Goal: Transaction & Acquisition: Book appointment/travel/reservation

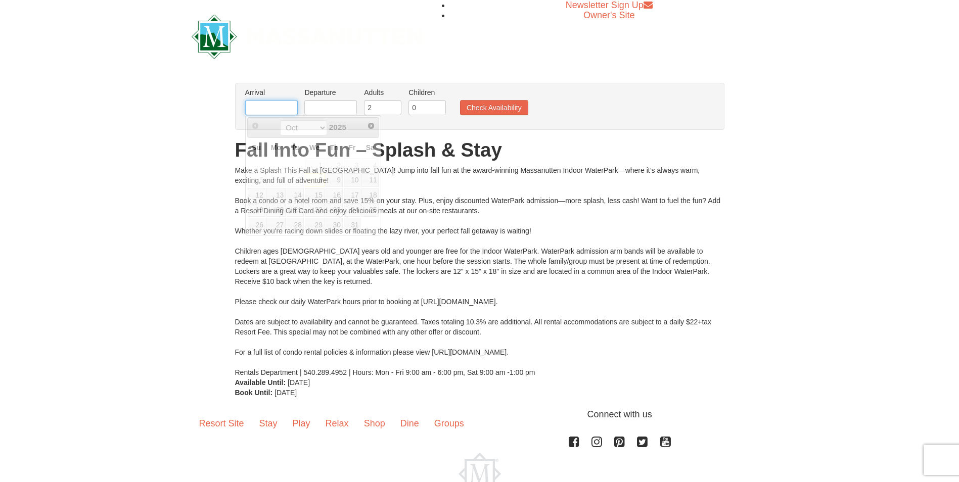
click at [268, 107] on input "text" at bounding box center [271, 107] width 53 height 15
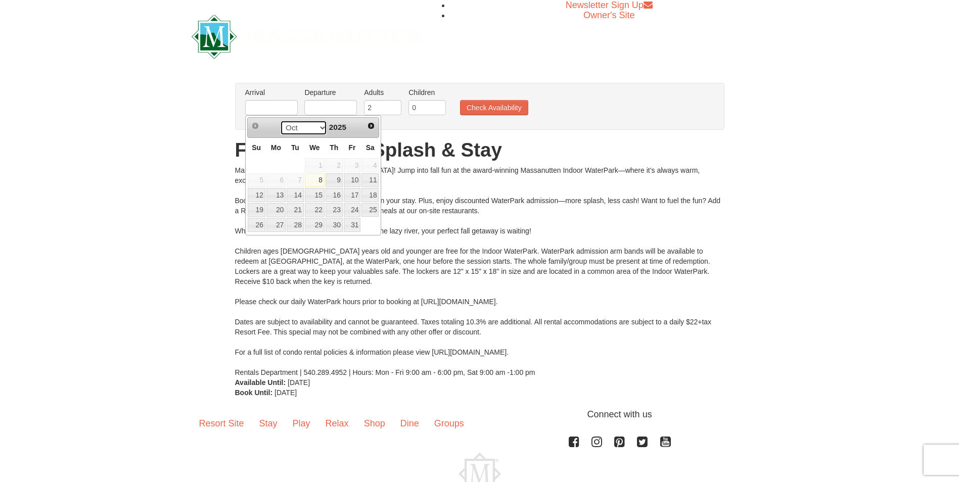
click at [317, 127] on select "Oct Nov Dec" at bounding box center [303, 127] width 47 height 15
click at [258, 179] on link "2" at bounding box center [257, 180] width 18 height 14
type input "[DATE]"
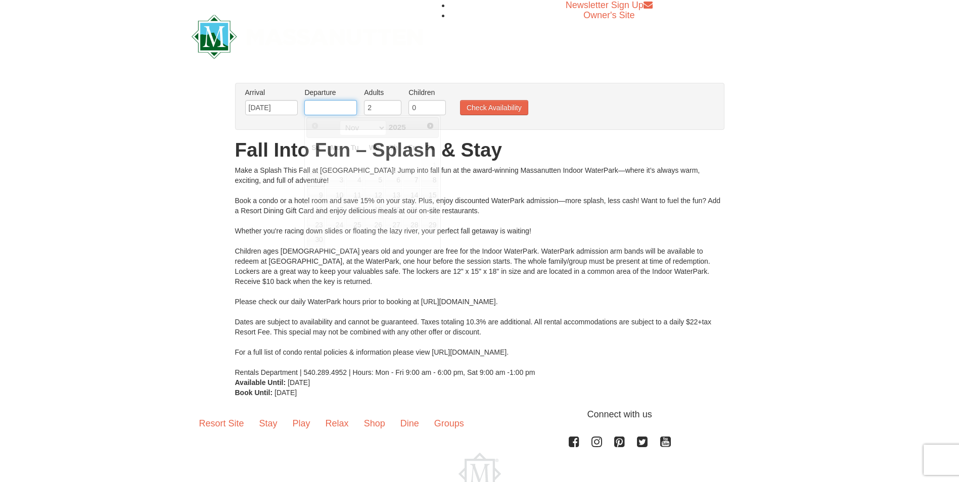
click at [329, 105] on input "text" at bounding box center [330, 107] width 53 height 15
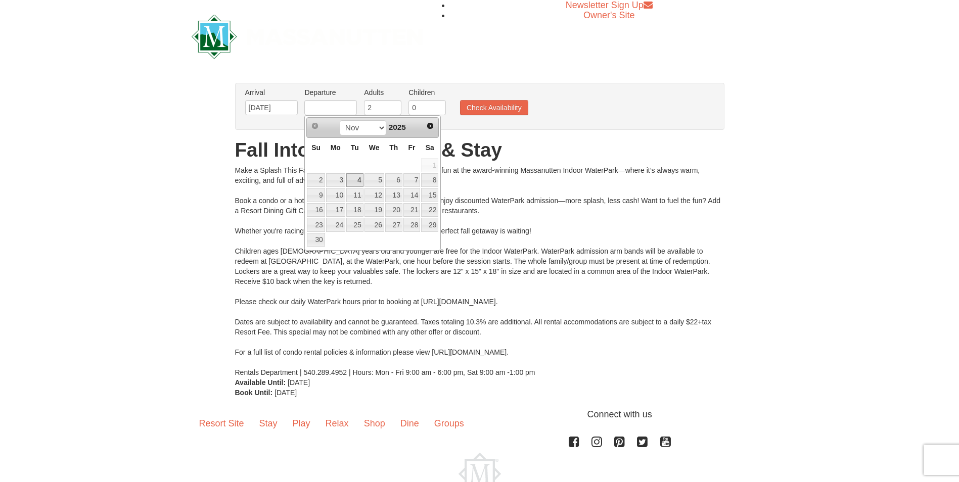
click at [353, 181] on link "4" at bounding box center [354, 180] width 17 height 14
type input "[DATE]"
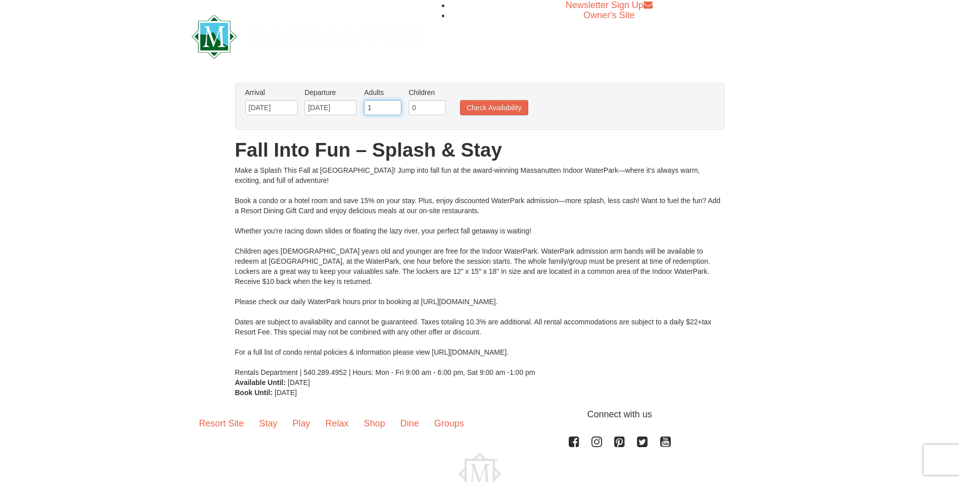
type input "1"
click at [394, 111] on input "1" at bounding box center [382, 107] width 37 height 15
click at [439, 105] on input "1" at bounding box center [426, 107] width 37 height 15
type input "2"
click at [439, 105] on input "2" at bounding box center [426, 107] width 37 height 15
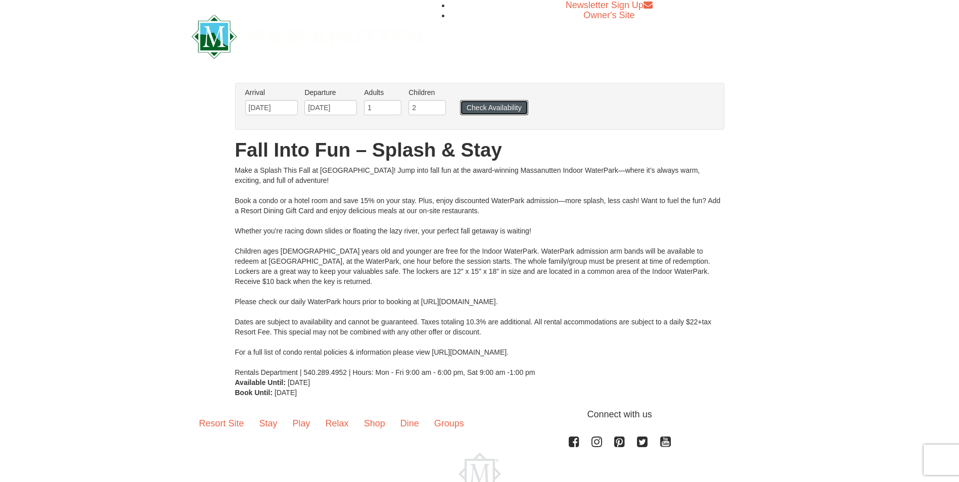
click at [477, 105] on button "Check Availability" at bounding box center [494, 107] width 68 height 15
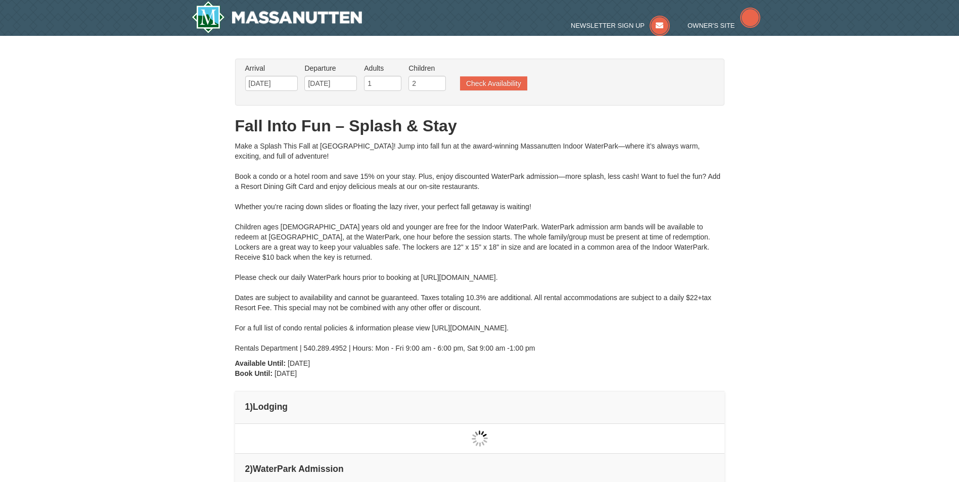
type input "[DATE]"
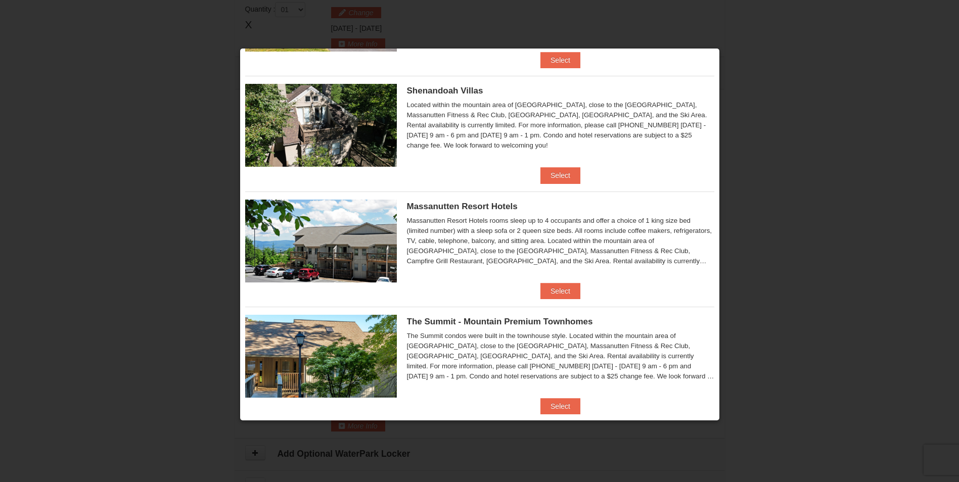
scroll to position [223, 0]
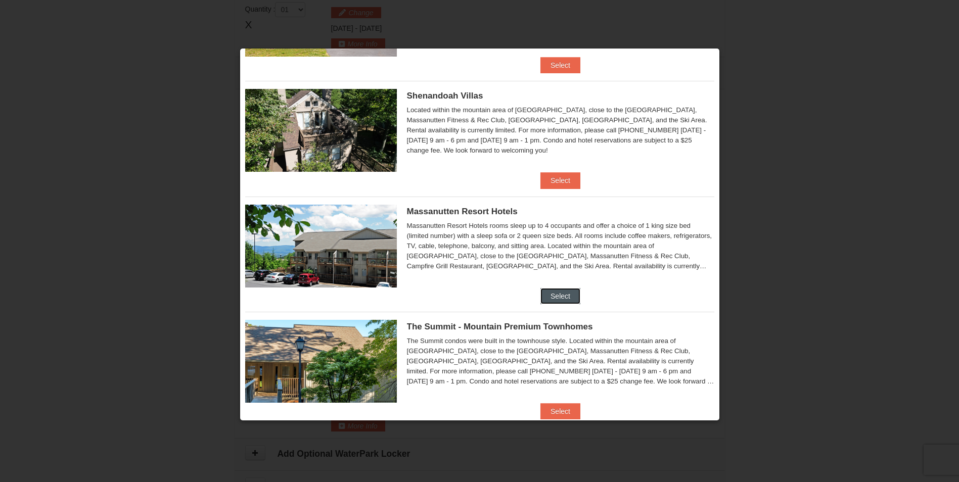
click at [549, 292] on button "Select" at bounding box center [560, 296] width 40 height 16
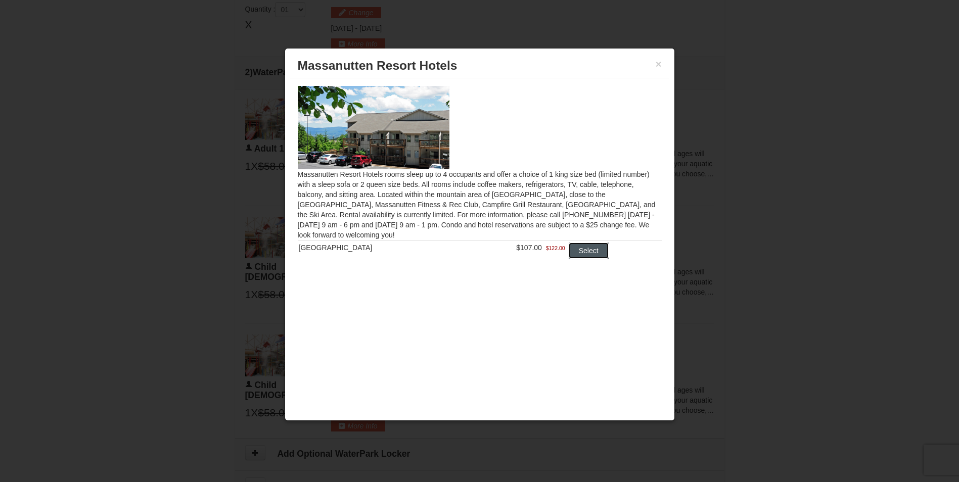
click at [579, 248] on button "Select" at bounding box center [589, 251] width 40 height 16
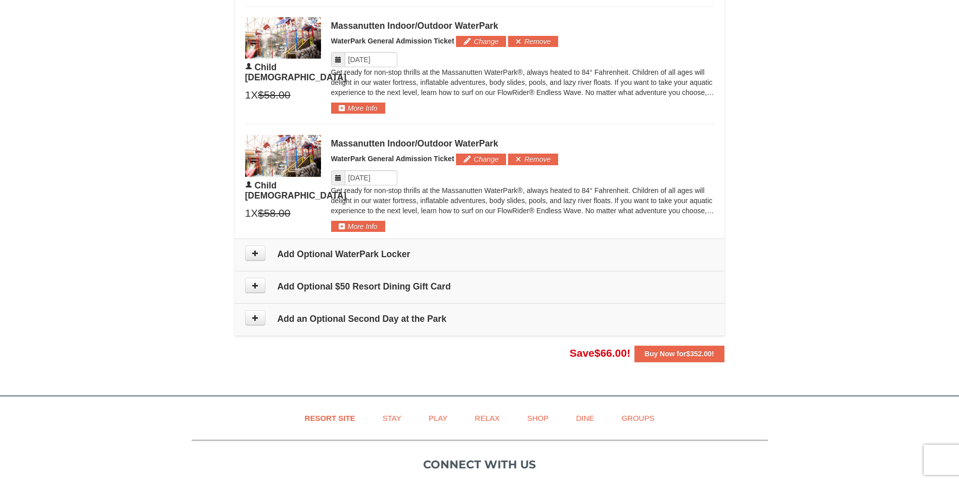
scroll to position [683, 0]
